Goal: Find specific page/section: Find specific page/section

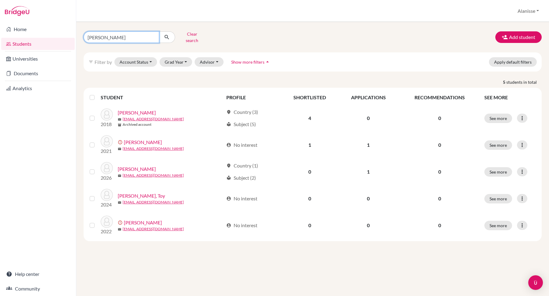
click at [115, 34] on input "landers" at bounding box center [122, 37] width 76 height 12
type input "l"
type input "[PERSON_NAME]"
click button "submit" at bounding box center [167, 37] width 16 height 12
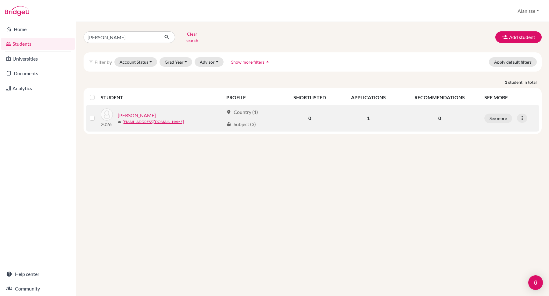
click at [139, 112] on link "Fletcher, Vance" at bounding box center [137, 115] width 38 height 7
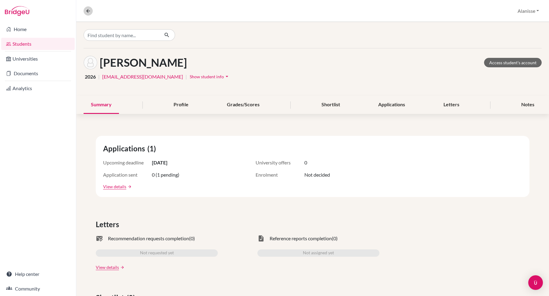
click at [92, 9] on nav "Overview Student details" at bounding box center [91, 10] width 14 height 9
click at [88, 9] on icon at bounding box center [87, 10] width 5 height 5
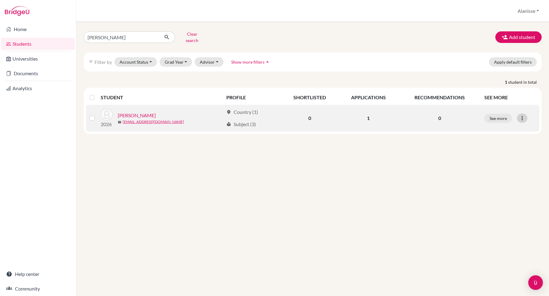
click at [523, 115] on icon at bounding box center [522, 118] width 6 height 6
click at [436, 121] on td "0" at bounding box center [439, 118] width 82 height 27
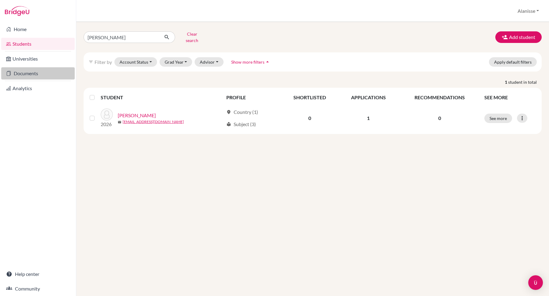
click at [26, 69] on link "Documents" at bounding box center [37, 73] width 73 height 12
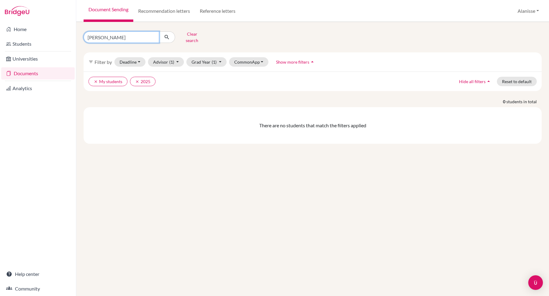
click at [105, 33] on input "[PERSON_NAME]" at bounding box center [122, 37] width 76 height 12
click at [154, 34] on input "[PERSON_NAME]" at bounding box center [122, 37] width 76 height 12
type input "[PERSON_NAME]"
click button "submit" at bounding box center [167, 37] width 16 height 12
click at [125, 35] on input "[PERSON_NAME]" at bounding box center [122, 37] width 76 height 12
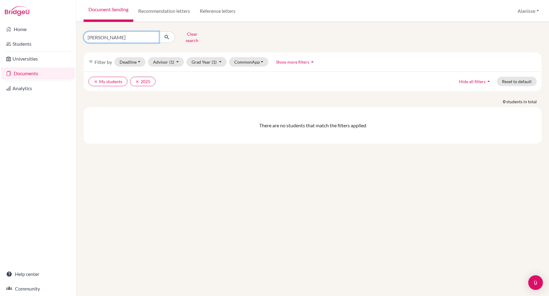
click button "submit" at bounding box center [167, 37] width 16 height 12
